Goal: Find contact information: Find contact information

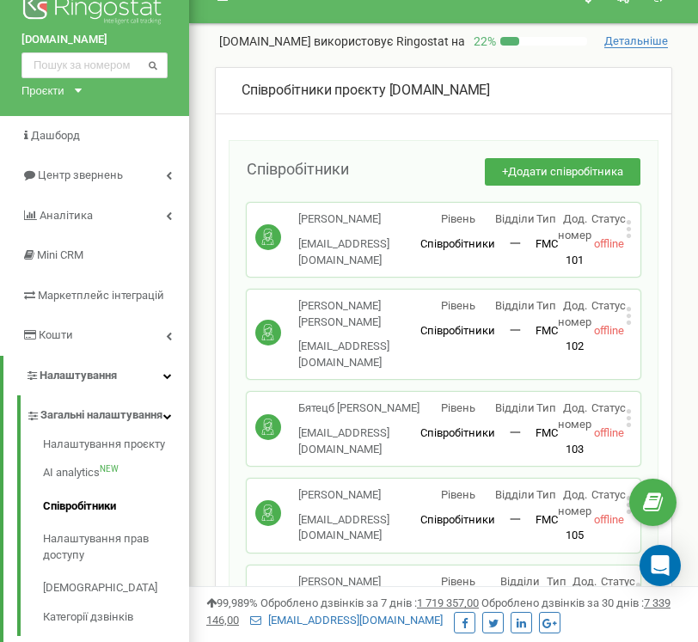
scroll to position [30, 0]
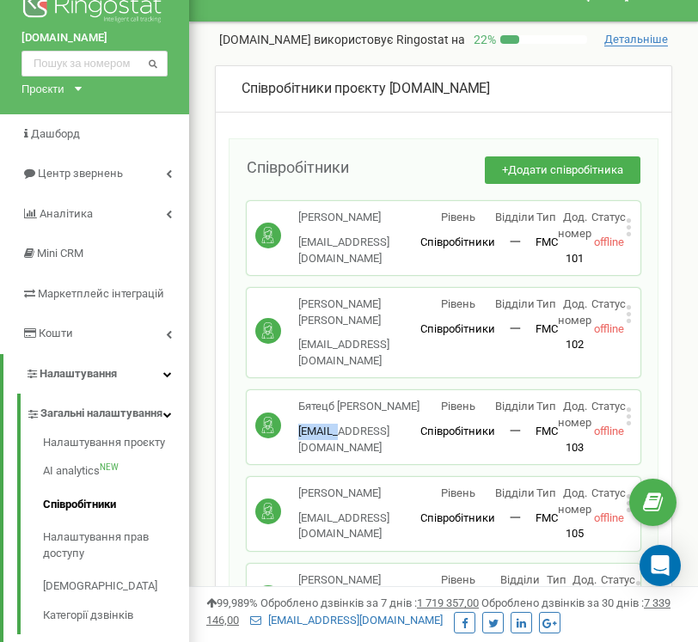
drag, startPoint x: 298, startPoint y: 415, endPoint x: 352, endPoint y: 414, distance: 54.1
click at [352, 424] on p "man1_mm@secret.ua" at bounding box center [359, 440] width 122 height 32
copy p "man1_mm"
drag, startPoint x: 296, startPoint y: 324, endPoint x: 345, endPoint y: 327, distance: 49.1
click at [345, 327] on div "Меткалова Ірина man1_pt@secret.ua" at bounding box center [337, 332] width 165 height 72
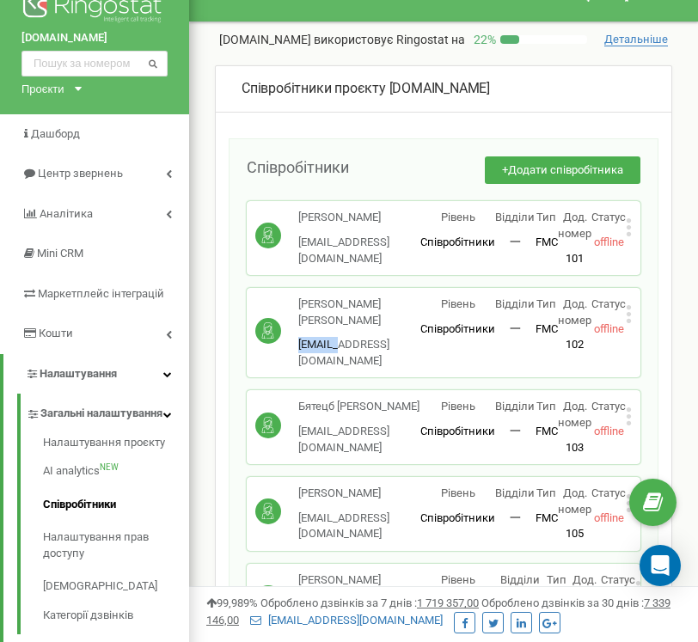
copy p "man1_pt"
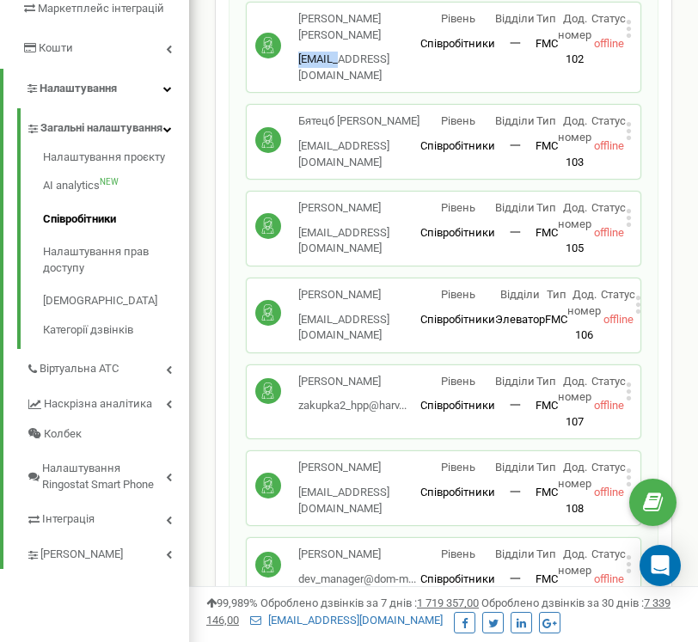
scroll to position [324, 0]
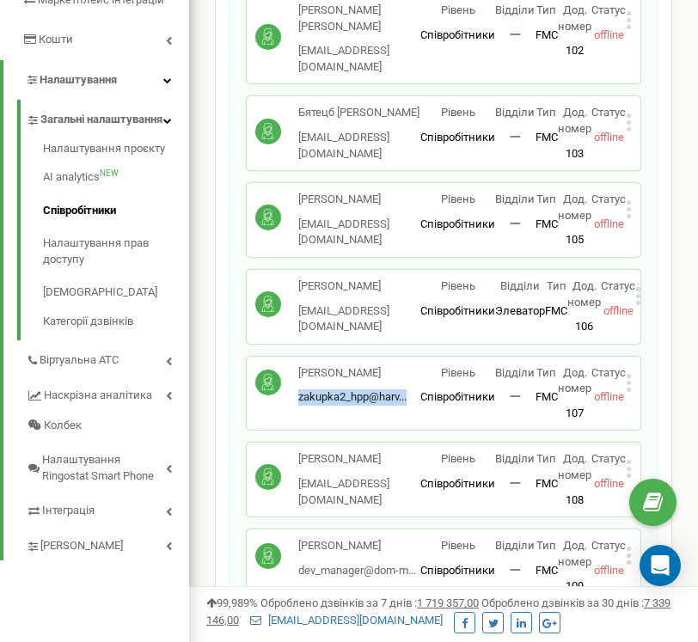
drag, startPoint x: 296, startPoint y: 371, endPoint x: 370, endPoint y: 377, distance: 74.2
click at [370, 377] on div "[PERSON_NAME] zakupka2_hpp@harv... [EMAIL_ADDRESS][DOMAIN_NAME]" at bounding box center [337, 385] width 165 height 40
copy span "zakupka2_hpp@harv..."
click at [326, 365] on p "[PERSON_NAME]" at bounding box center [352, 373] width 108 height 16
click at [632, 374] on icon at bounding box center [629, 383] width 6 height 18
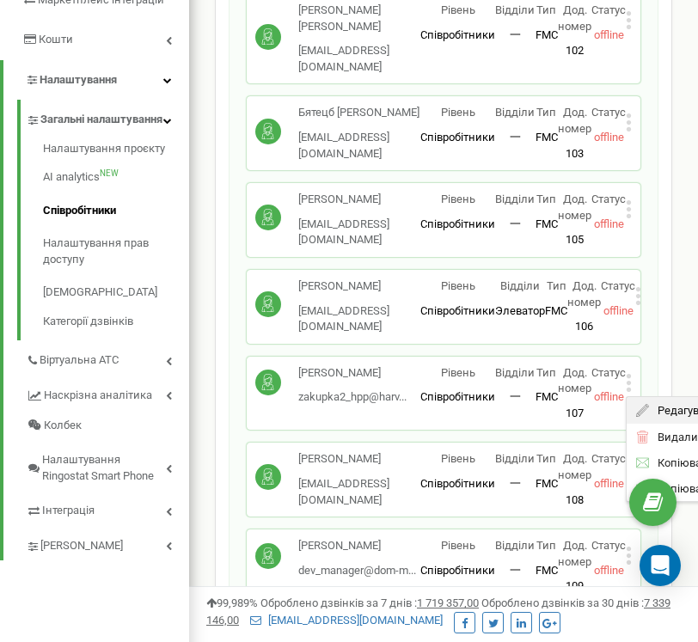
click at [661, 405] on span "Редагувати" at bounding box center [683, 410] width 68 height 11
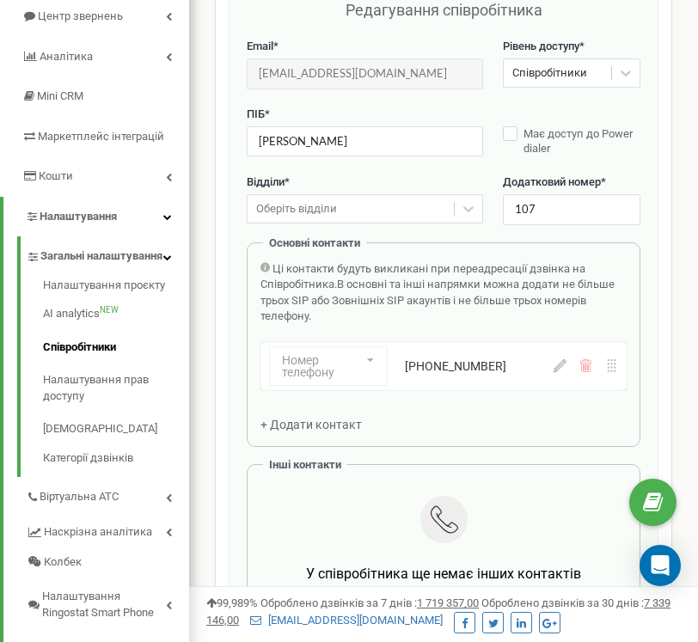
scroll to position [172, 0]
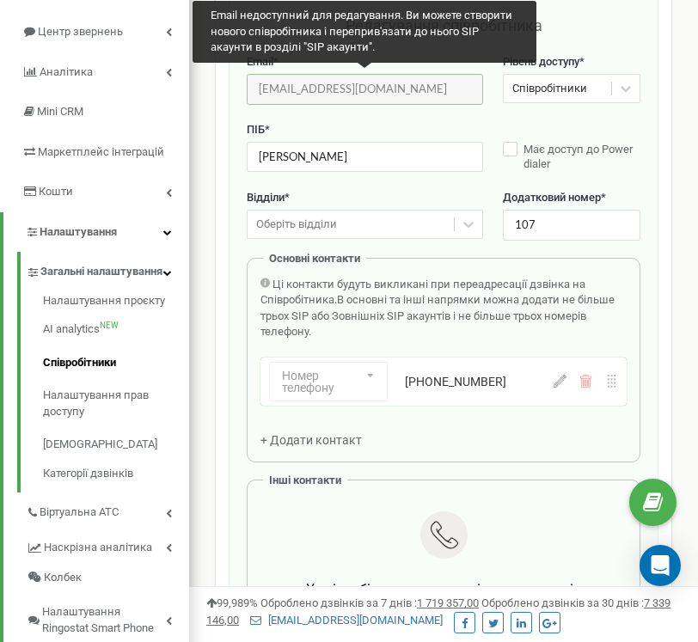
drag, startPoint x: 254, startPoint y: 87, endPoint x: 327, endPoint y: 89, distance: 73.1
click at [327, 89] on input "[EMAIL_ADDRESS][DOMAIN_NAME]" at bounding box center [365, 89] width 236 height 30
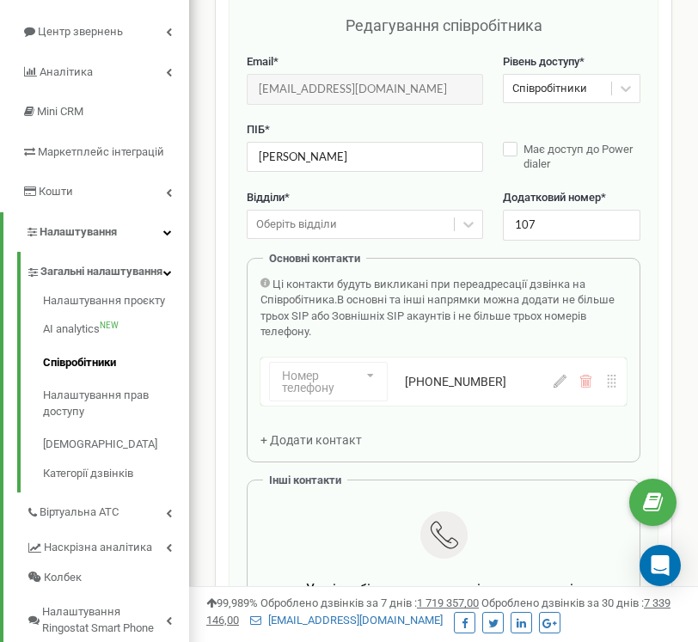
click at [404, 331] on div "Ці контакти будуть викликані при переадресації дзвінка на Співробітника. В осно…" at bounding box center [443, 309] width 366 height 64
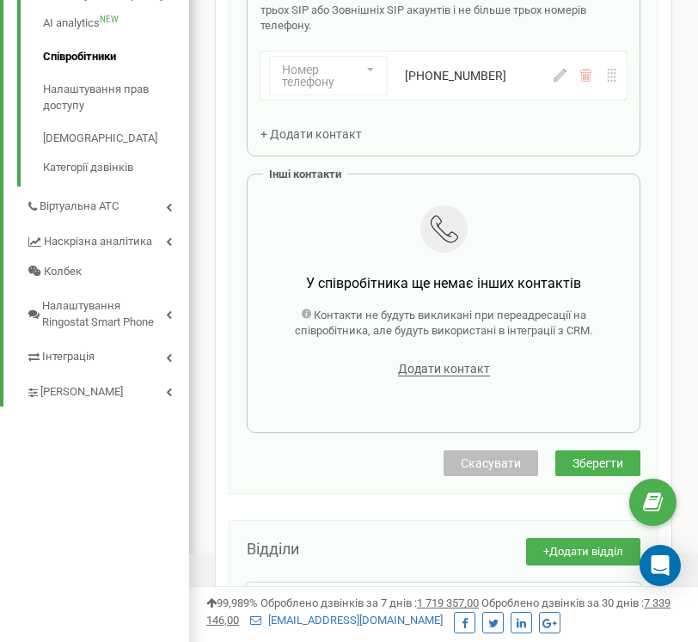
scroll to position [479, 0]
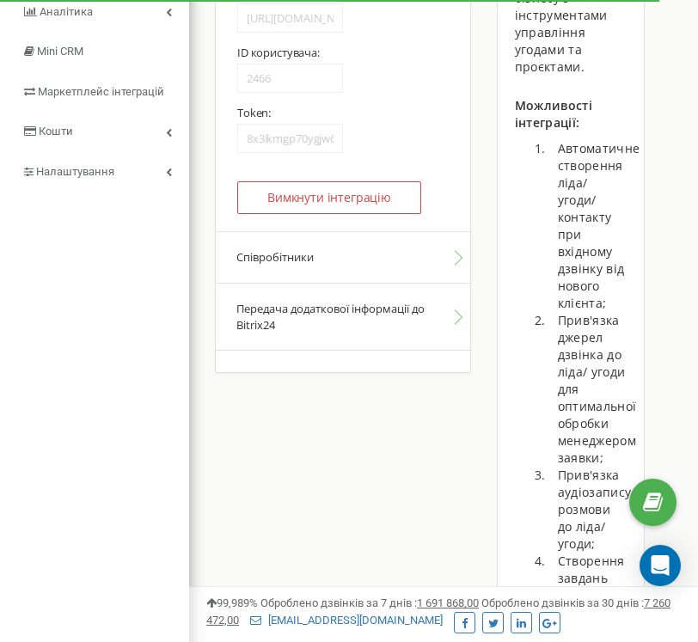
scroll to position [224, 0]
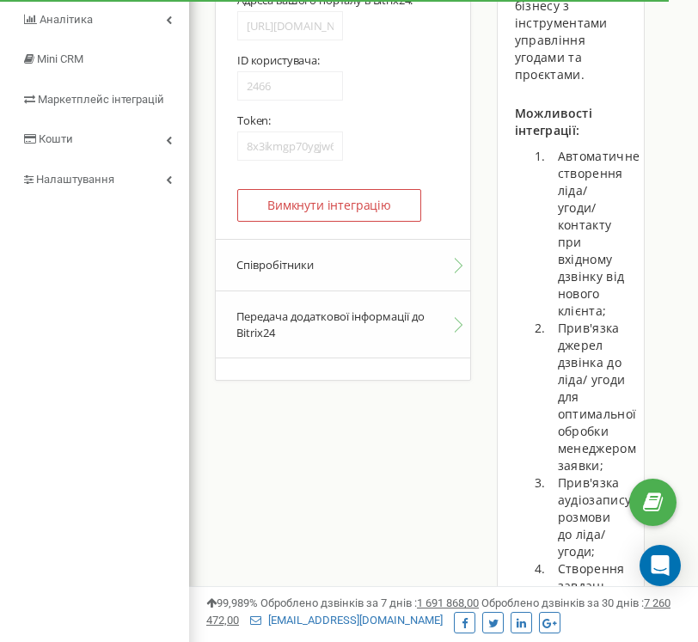
click at [313, 257] on button "Співробітники" at bounding box center [343, 265] width 254 height 52
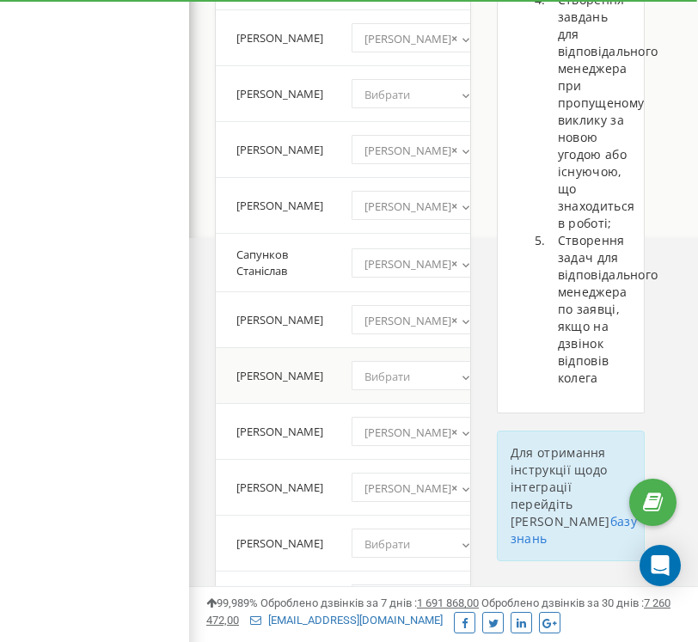
scroll to position [796, 0]
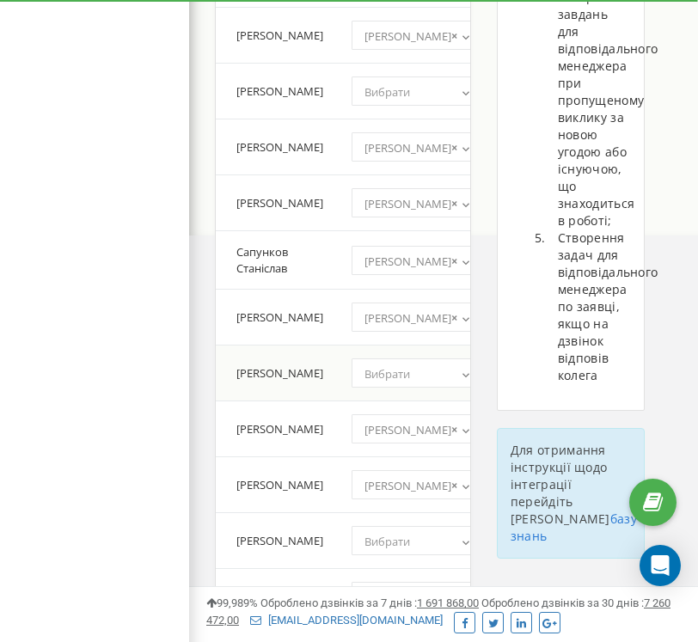
drag, startPoint x: 277, startPoint y: 385, endPoint x: 230, endPoint y: 368, distance: 49.5
click at [230, 368] on td "[PERSON_NAME]" at bounding box center [276, 373] width 120 height 56
copy td "[PERSON_NAME]"
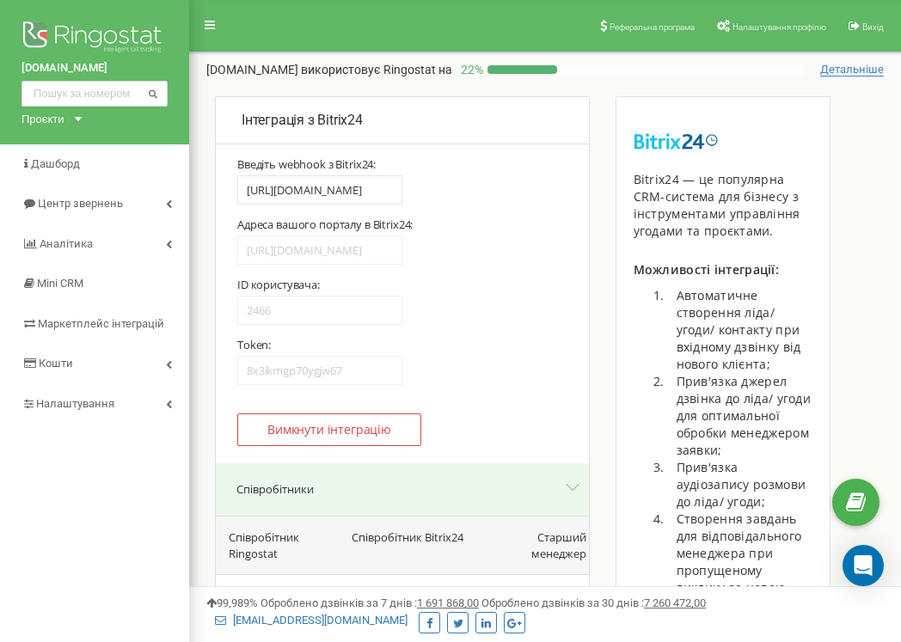
scroll to position [0, 0]
click at [169, 205] on icon at bounding box center [169, 203] width 6 height 9
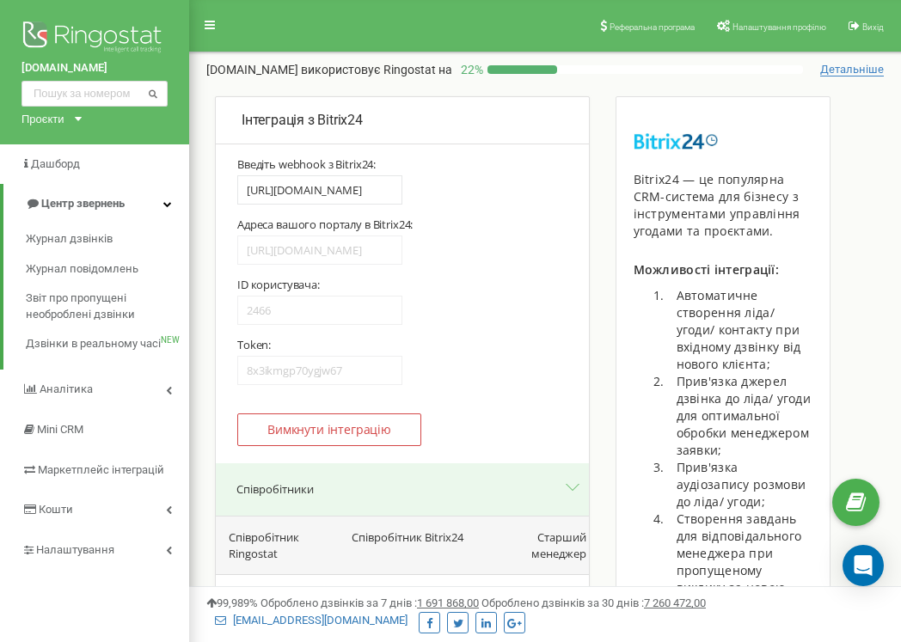
click at [169, 205] on icon at bounding box center [167, 203] width 9 height 9
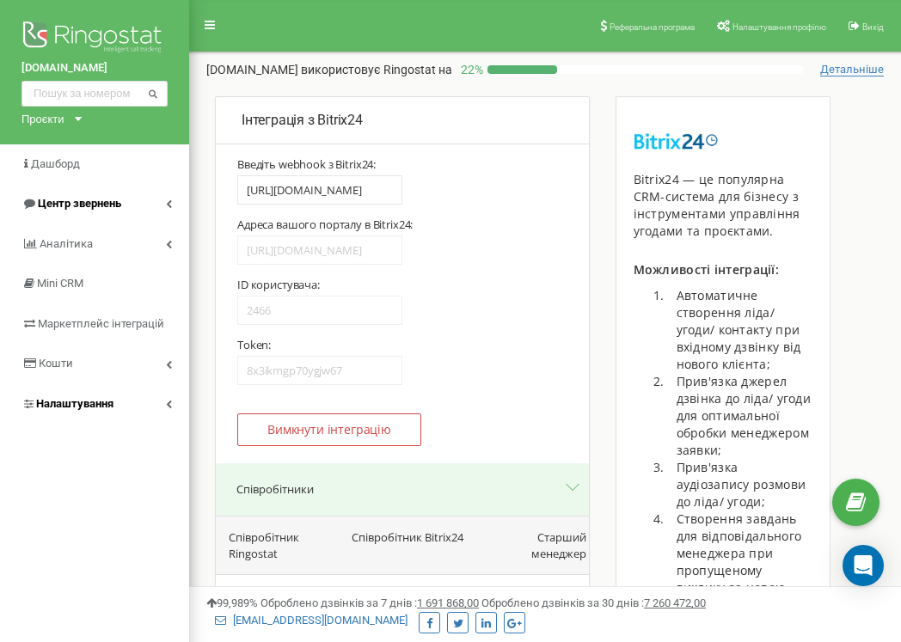
click at [158, 389] on link "Налаштування" at bounding box center [94, 404] width 189 height 40
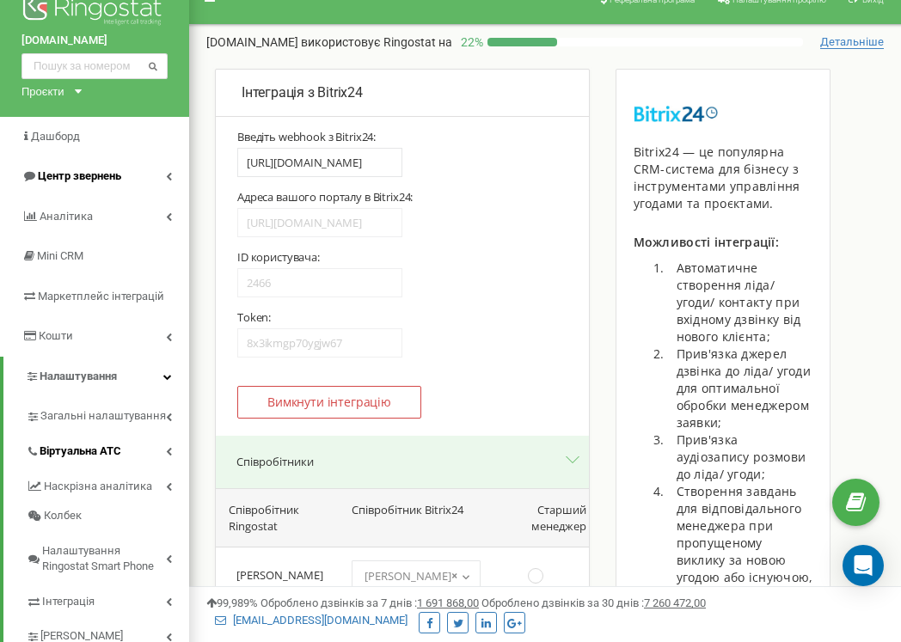
scroll to position [37, 0]
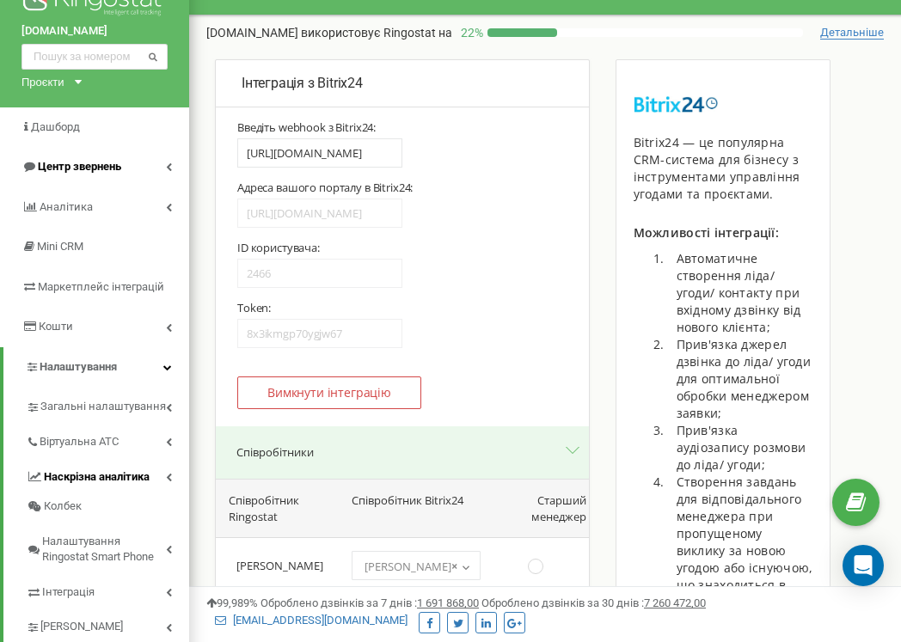
click at [157, 460] on link "Наскрізна аналітика" at bounding box center [107, 474] width 163 height 35
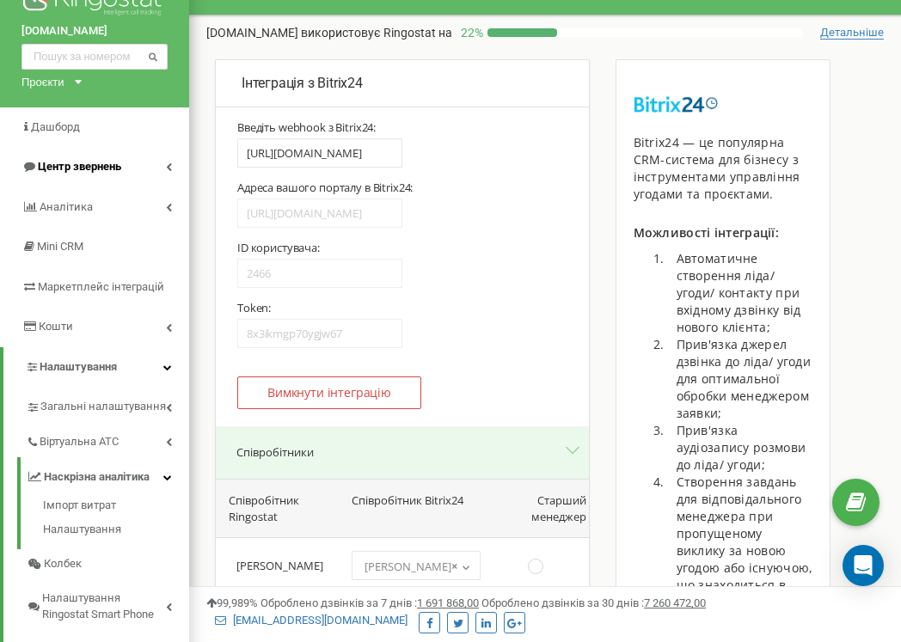
click at [159, 468] on link "Наскрізна аналітика" at bounding box center [107, 474] width 163 height 35
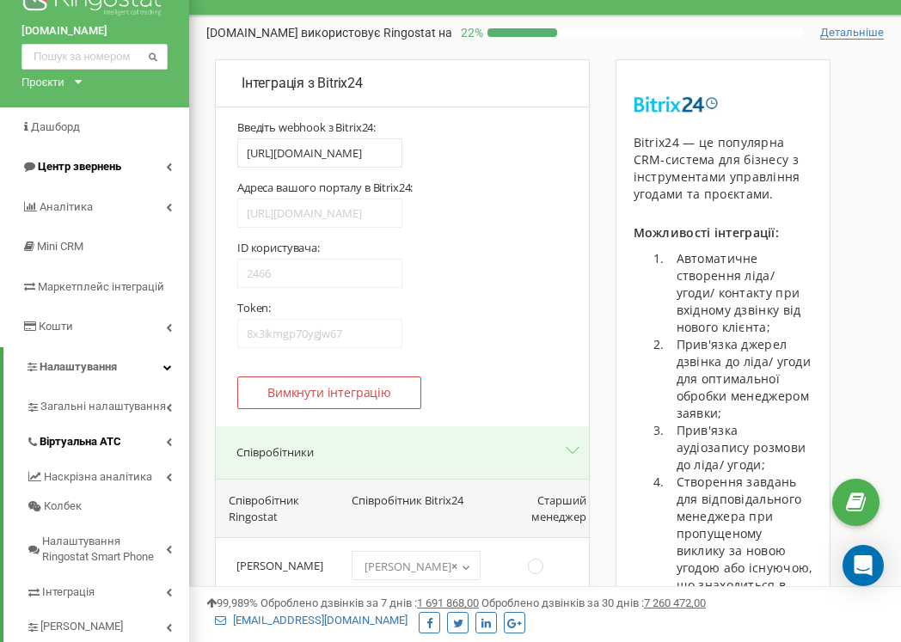
click at [159, 446] on link "Віртуальна АТС" at bounding box center [107, 439] width 163 height 35
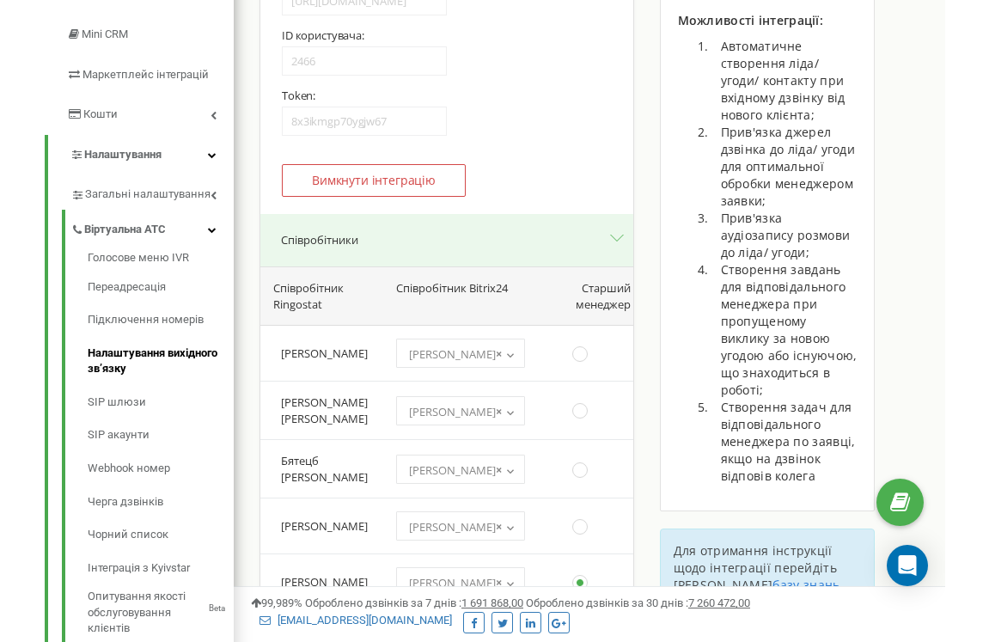
scroll to position [162, 0]
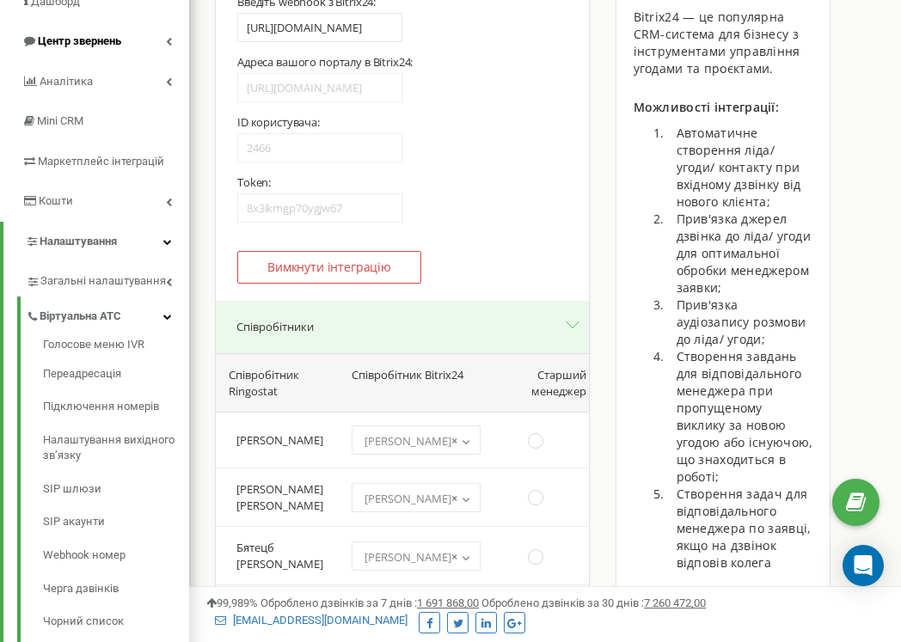
click at [159, 309] on link "Віртуальна АТС" at bounding box center [107, 313] width 163 height 35
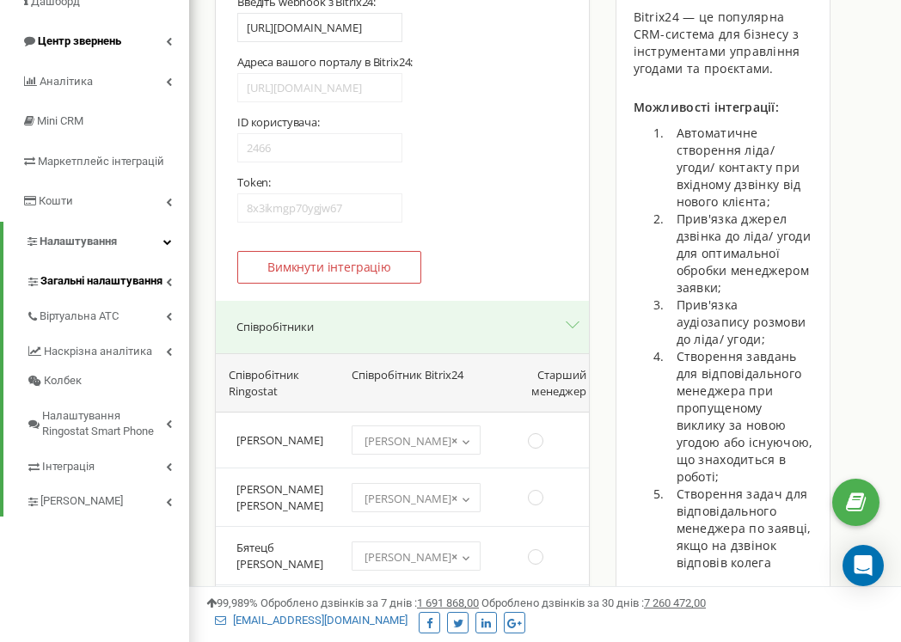
click at [162, 284] on span "Загальні налаштування" at bounding box center [101, 281] width 122 height 16
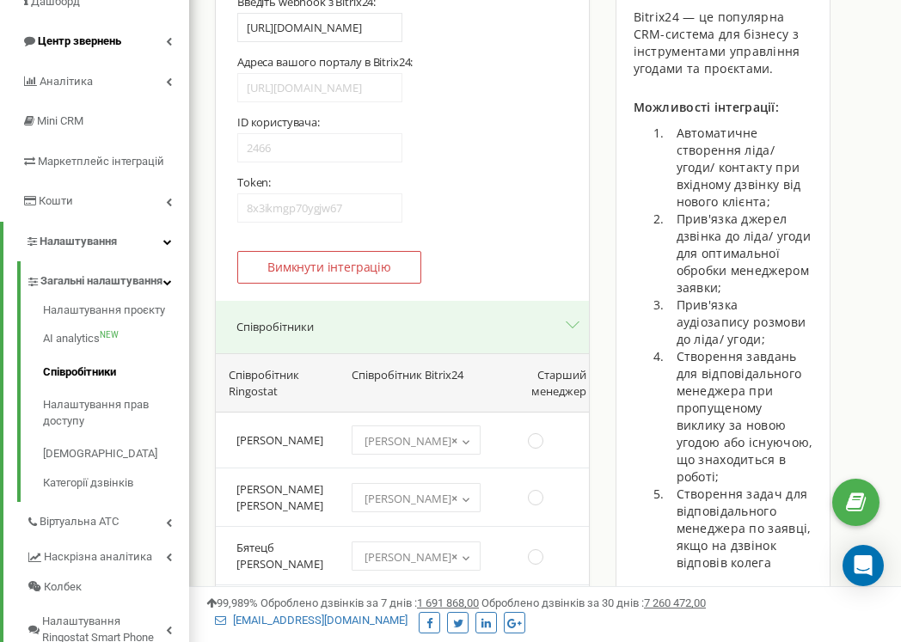
click at [91, 389] on link "Співробітники" at bounding box center [116, 373] width 146 height 34
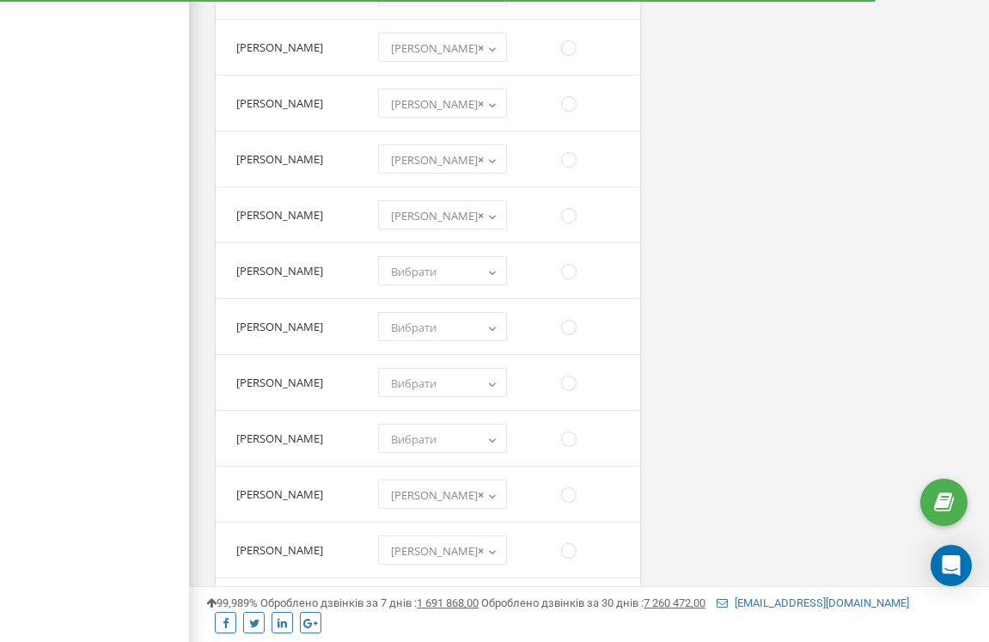
scroll to position [1345, 0]
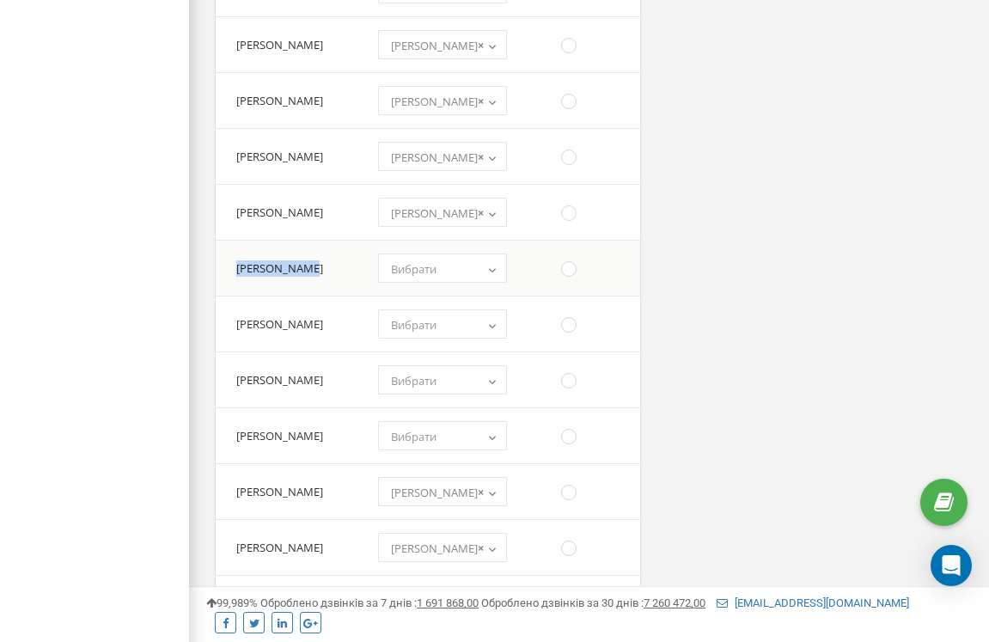
drag, startPoint x: 316, startPoint y: 261, endPoint x: 235, endPoint y: 261, distance: 80.8
click at [235, 261] on td "[PERSON_NAME]" at bounding box center [289, 269] width 147 height 56
copy td "[PERSON_NAME]"
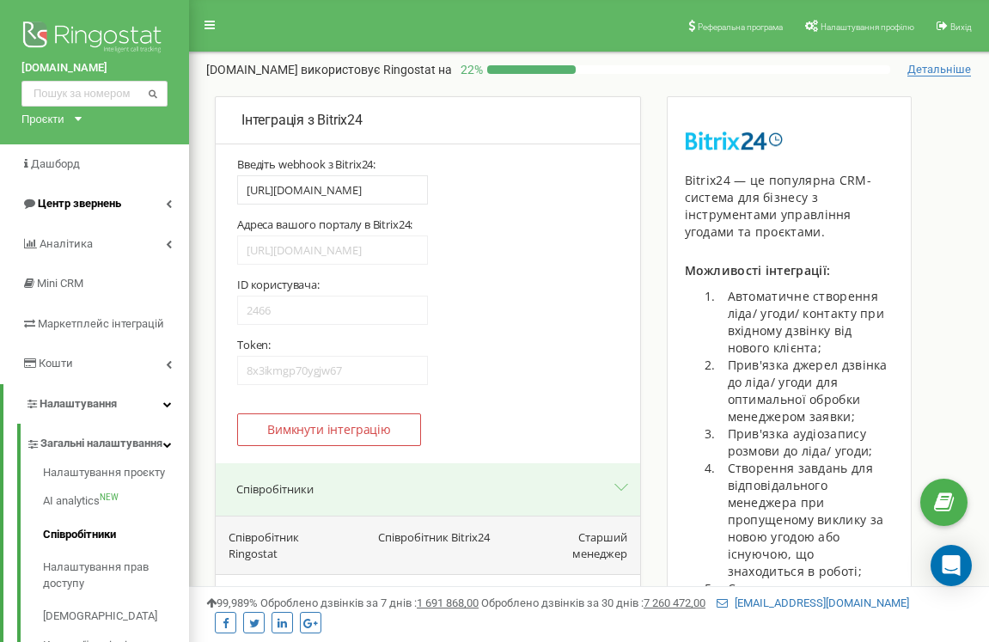
scroll to position [16, 0]
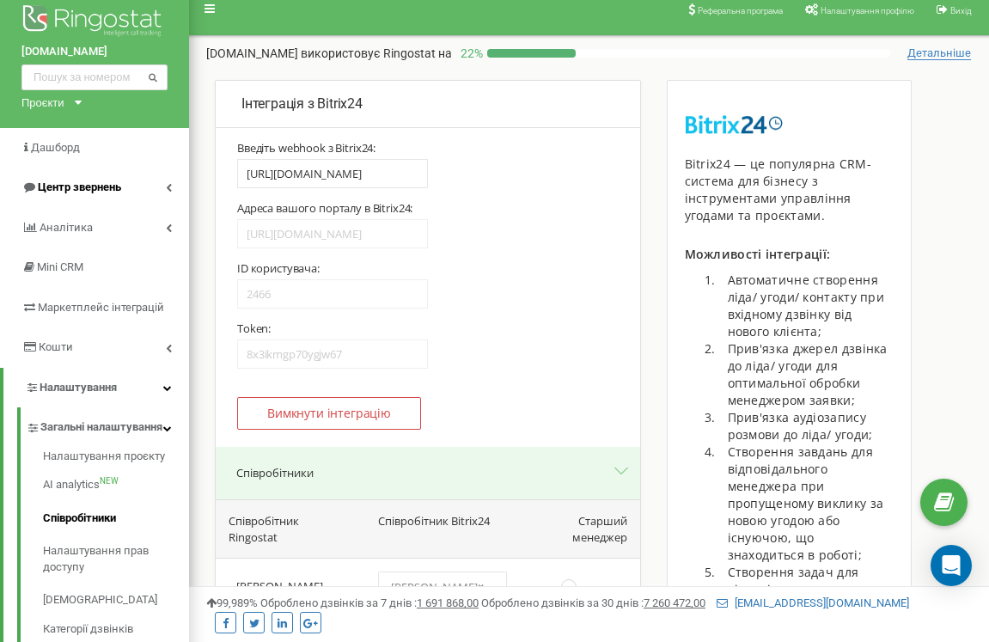
click at [79, 529] on link "Співробітники" at bounding box center [116, 519] width 146 height 34
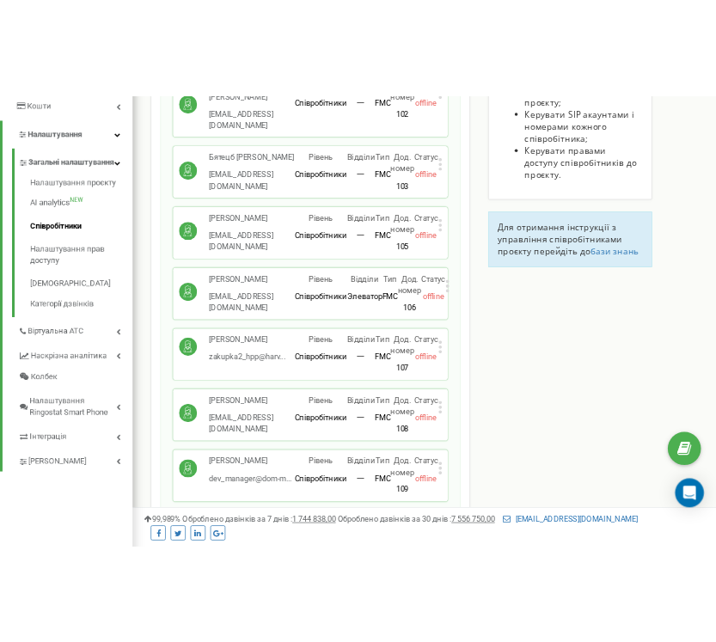
scroll to position [353, 0]
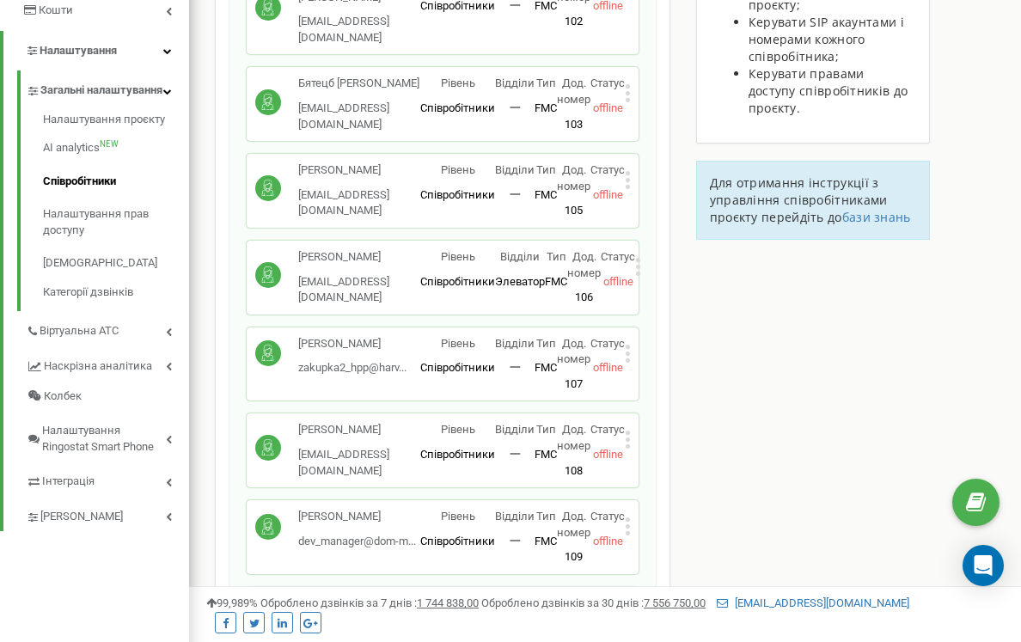
click at [270, 340] on circle at bounding box center [268, 353] width 26 height 26
click at [318, 336] on p "[PERSON_NAME]" at bounding box center [352, 344] width 108 height 16
click at [315, 361] on span "zakupka2_hpp@harv..." at bounding box center [352, 367] width 108 height 13
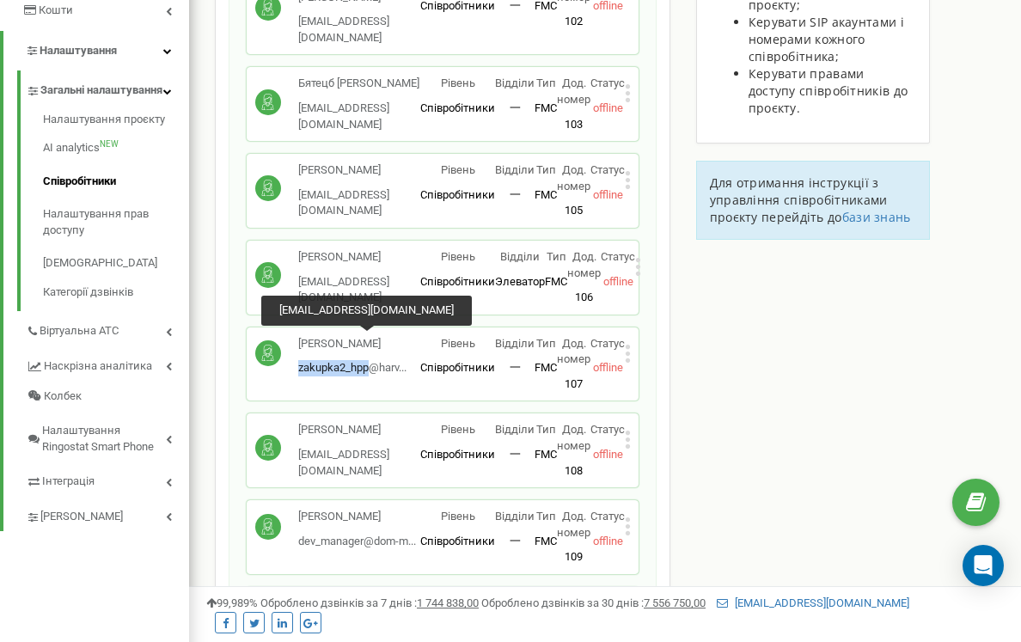
drag, startPoint x: 300, startPoint y: 343, endPoint x: 369, endPoint y: 345, distance: 68.8
click at [369, 361] on span "zakupka2_hpp@harv..." at bounding box center [352, 367] width 108 height 13
copy span "zakupka2_hpp"
drag, startPoint x: 297, startPoint y: 315, endPoint x: 413, endPoint y: 317, distance: 116.0
click at [413, 336] on div "[PERSON_NAME] zakupka2_hpp@harv... [EMAIL_ADDRESS][DOMAIN_NAME]" at bounding box center [337, 356] width 165 height 40
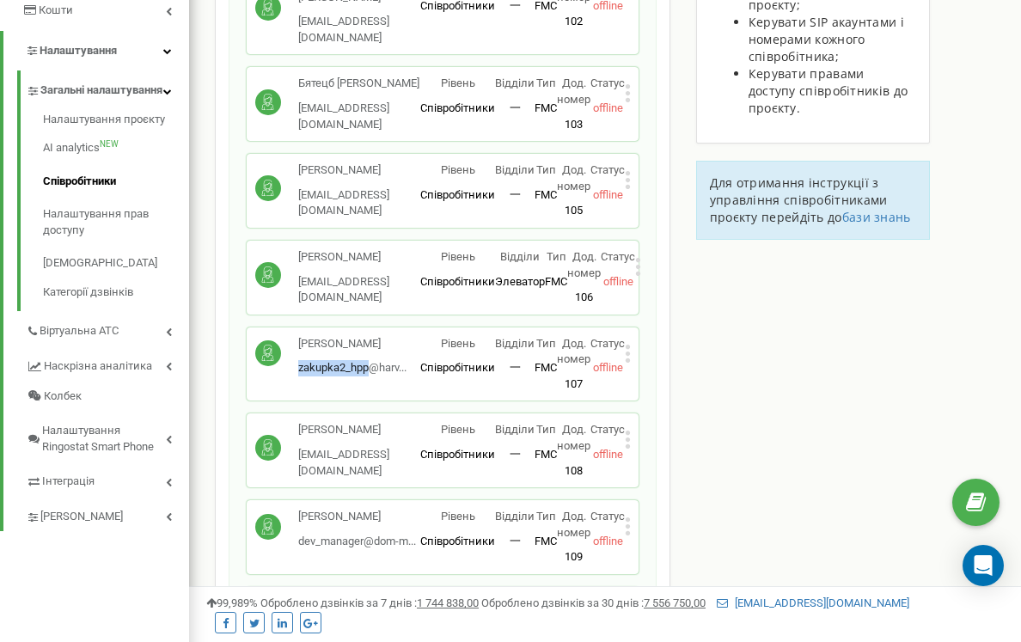
copy p "[PERSON_NAME]"
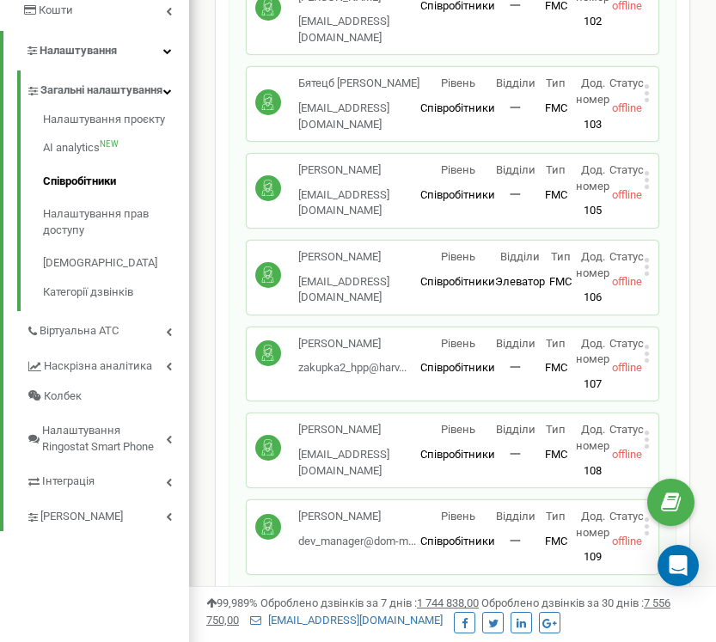
click at [648, 351] on icon at bounding box center [647, 353] width 4 height 4
click at [663, 375] on icon at bounding box center [660, 381] width 13 height 13
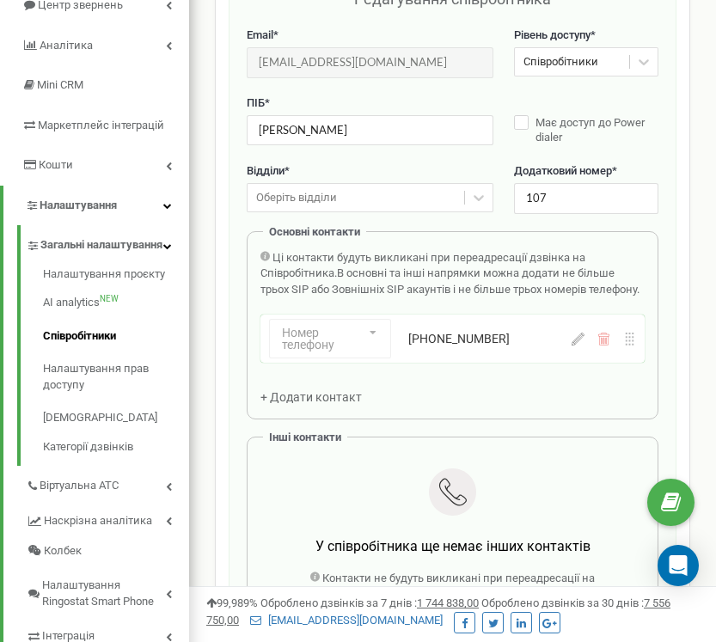
scroll to position [172, 0]
